Goal: Book appointment/travel/reservation

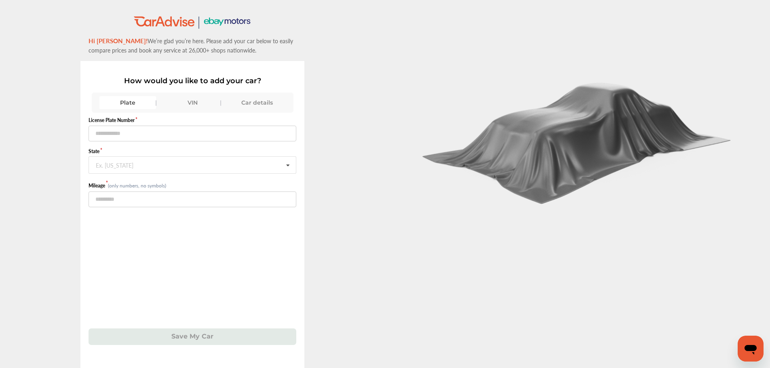
click at [205, 103] on div "VIN" at bounding box center [192, 102] width 57 height 13
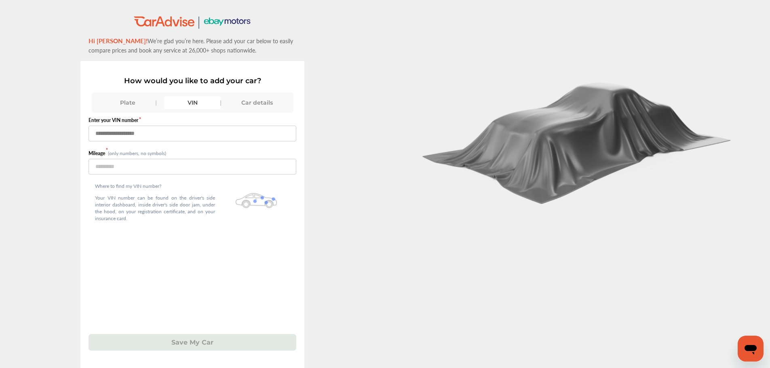
click at [199, 134] on input "text" at bounding box center [192, 134] width 208 height 16
paste input "**********"
type input "**********"
click at [168, 171] on input "number" at bounding box center [192, 167] width 208 height 16
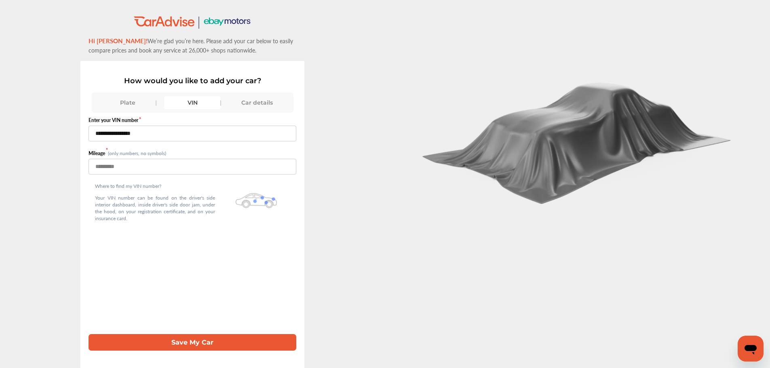
type input "******"
click at [197, 319] on button "Save My Car" at bounding box center [192, 342] width 208 height 17
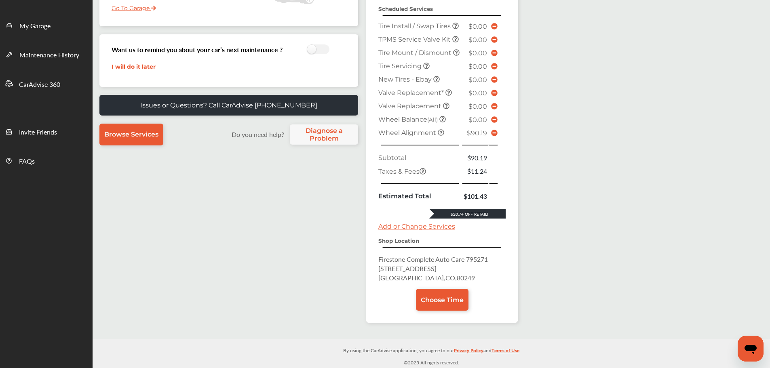
scroll to position [189, 0]
click at [491, 132] on icon at bounding box center [494, 133] width 6 height 6
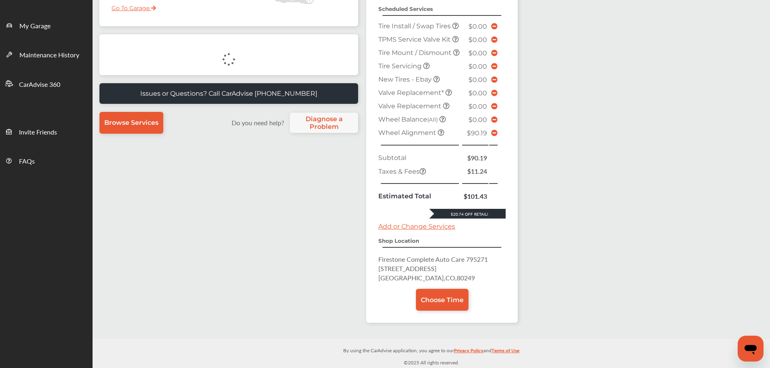
click at [432, 304] on link "Choose Time" at bounding box center [442, 300] width 53 height 22
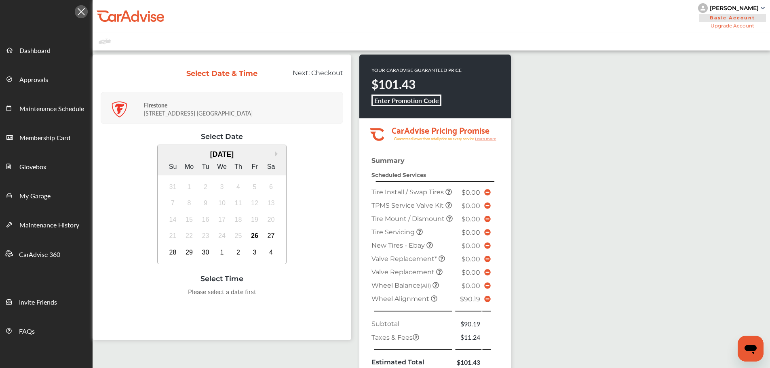
click at [253, 233] on div "26" at bounding box center [254, 235] width 13 height 13
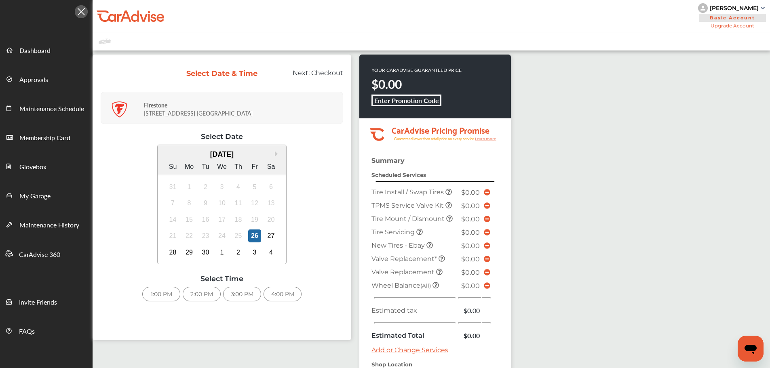
click at [151, 289] on div "1:00 PM" at bounding box center [161, 294] width 38 height 15
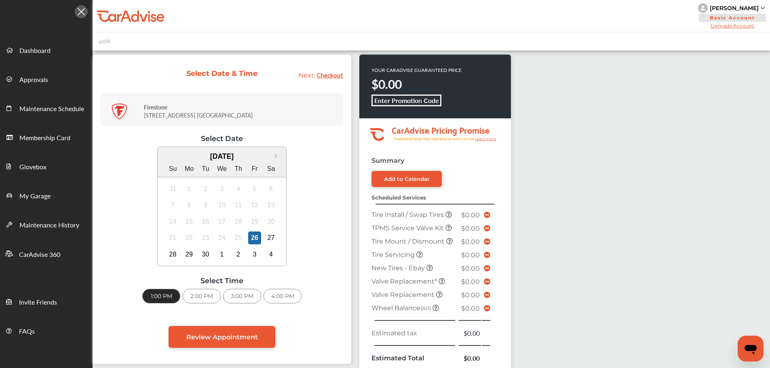
click at [221, 319] on link "Review Appointment" at bounding box center [221, 337] width 107 height 22
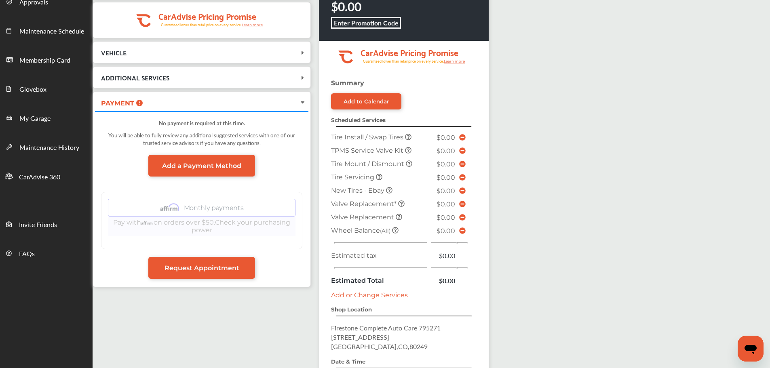
scroll to position [199, 0]
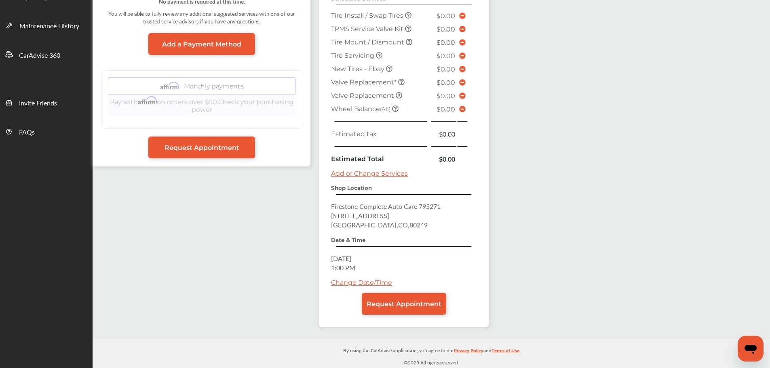
click at [424, 311] on link "Request Appointment" at bounding box center [404, 304] width 84 height 22
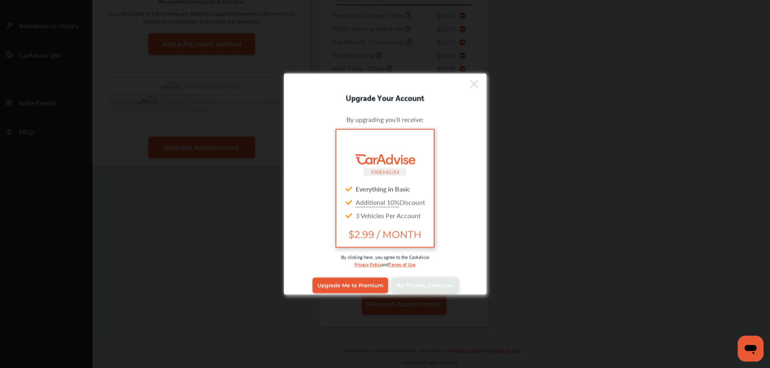
click at [412, 287] on span "No Thanks, Continue" at bounding box center [424, 285] width 56 height 6
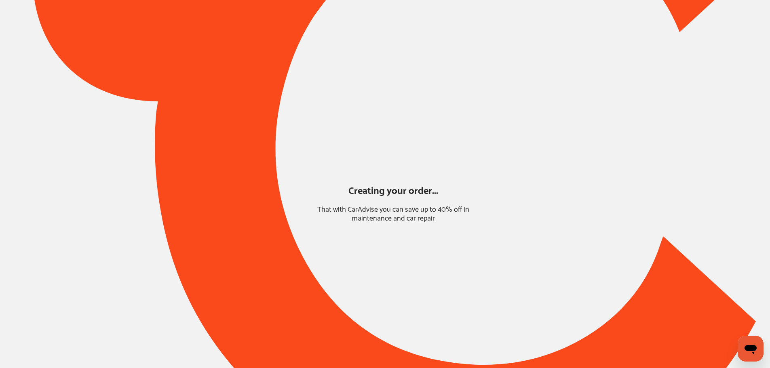
scroll to position [0, 0]
